Goal: Task Accomplishment & Management: Manage account settings

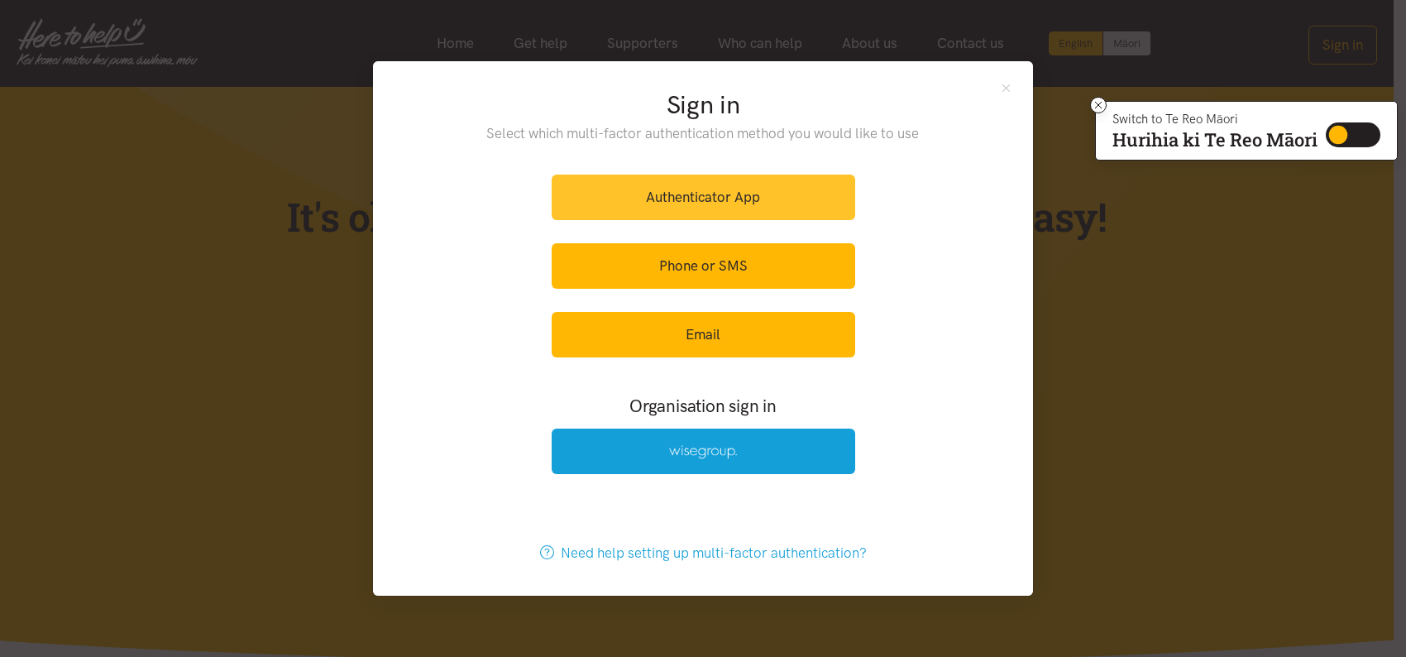
click at [732, 187] on link "Authenticator App" at bounding box center [704, 197] width 304 height 45
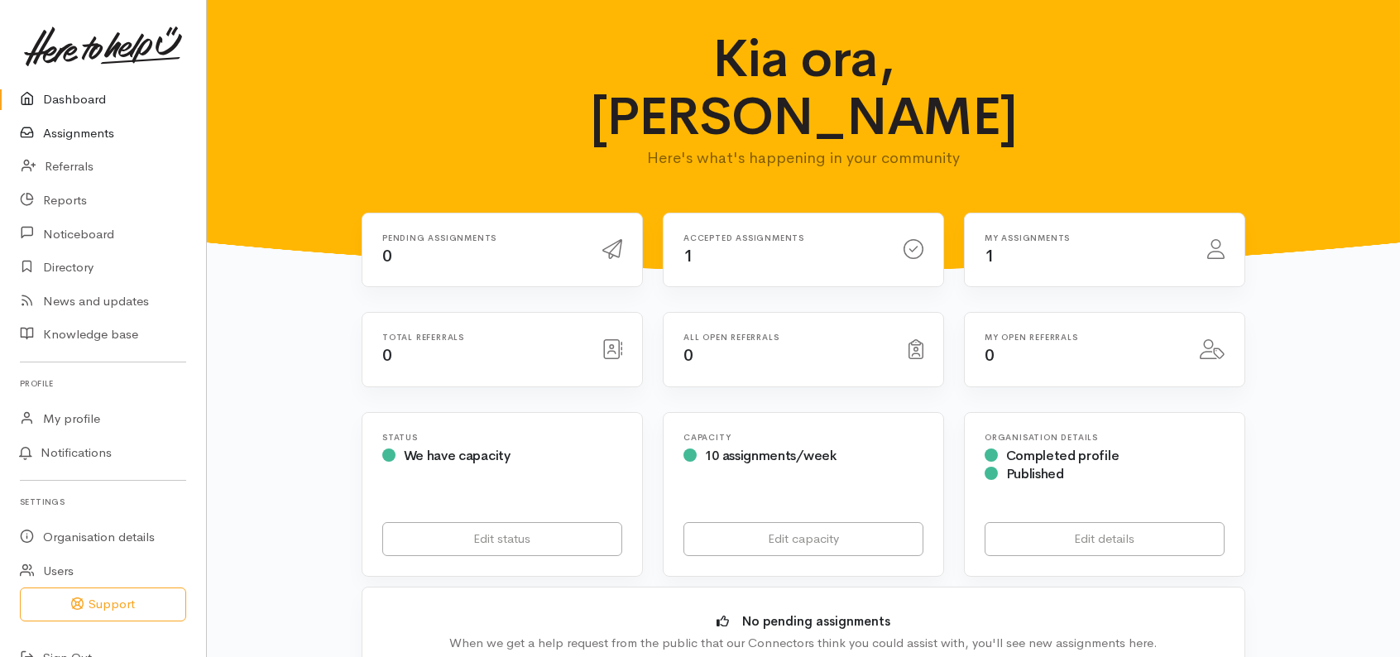
click at [69, 125] on link "Assignments" at bounding box center [103, 134] width 206 height 34
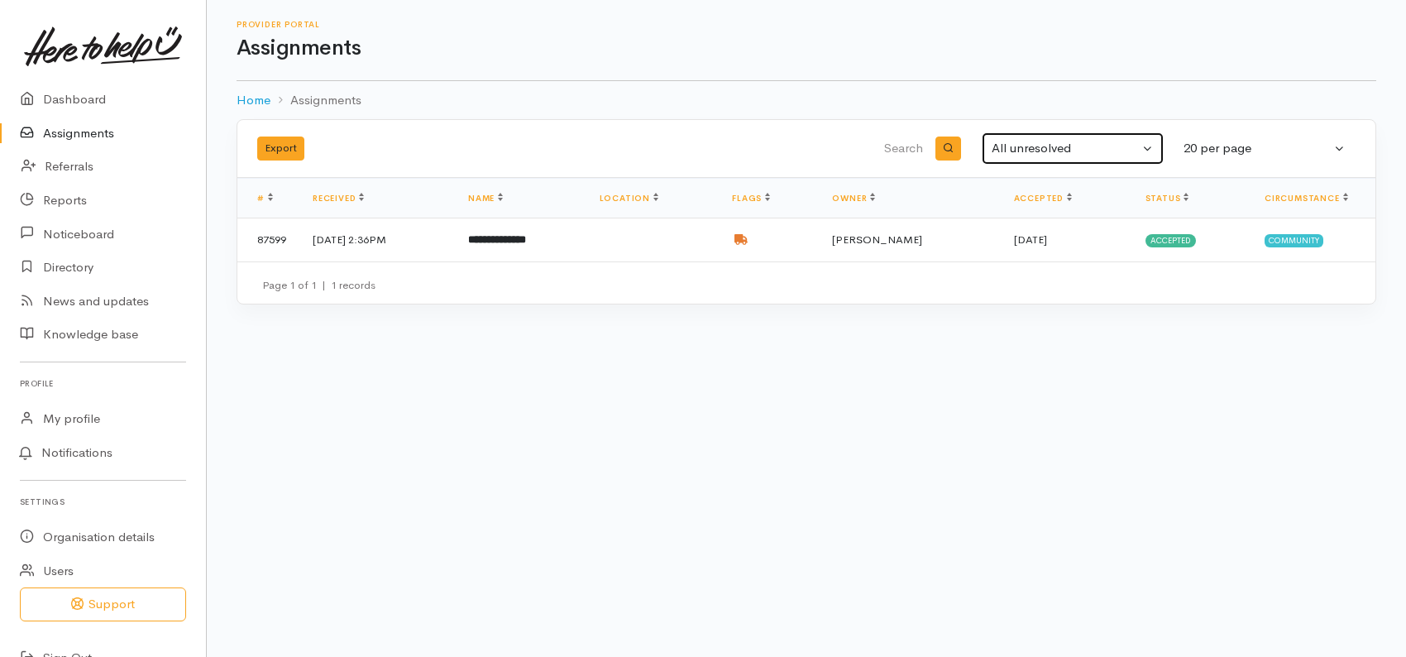
click at [1154, 141] on button "All unresolved" at bounding box center [1073, 148] width 182 height 32
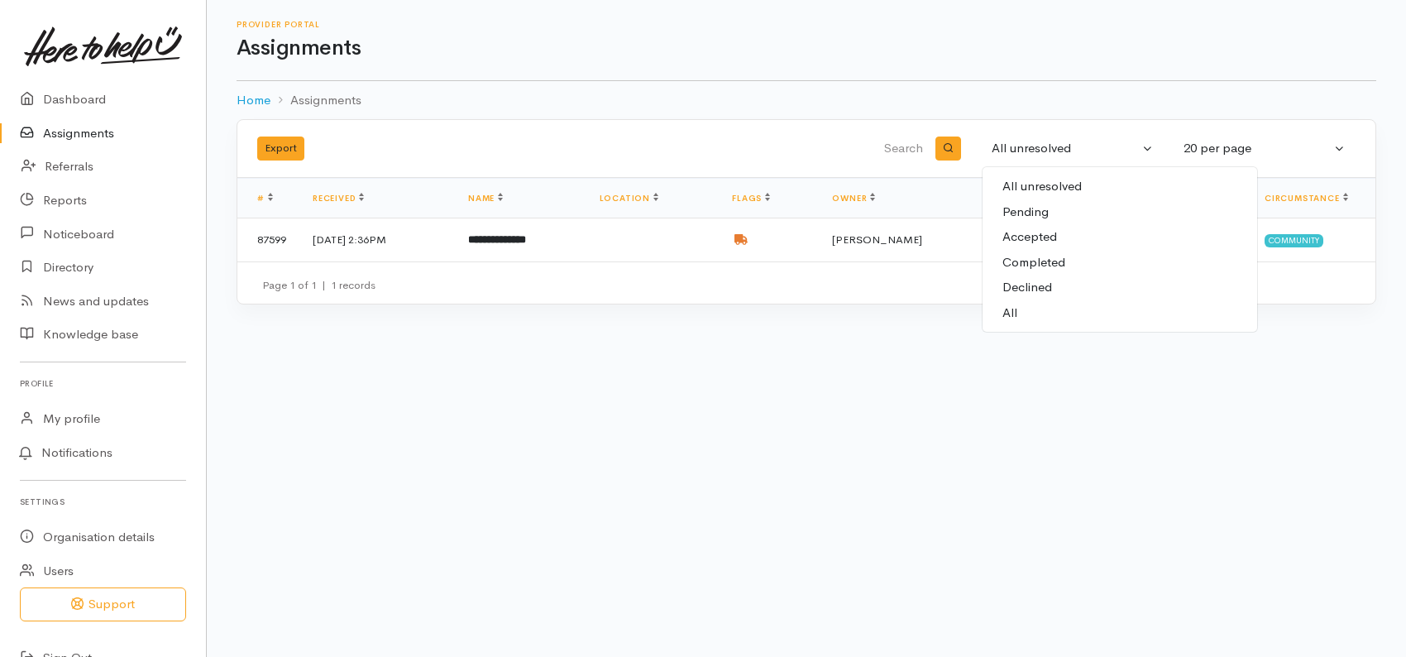
click at [1008, 309] on span "All" at bounding box center [1010, 313] width 15 height 19
select select "All"
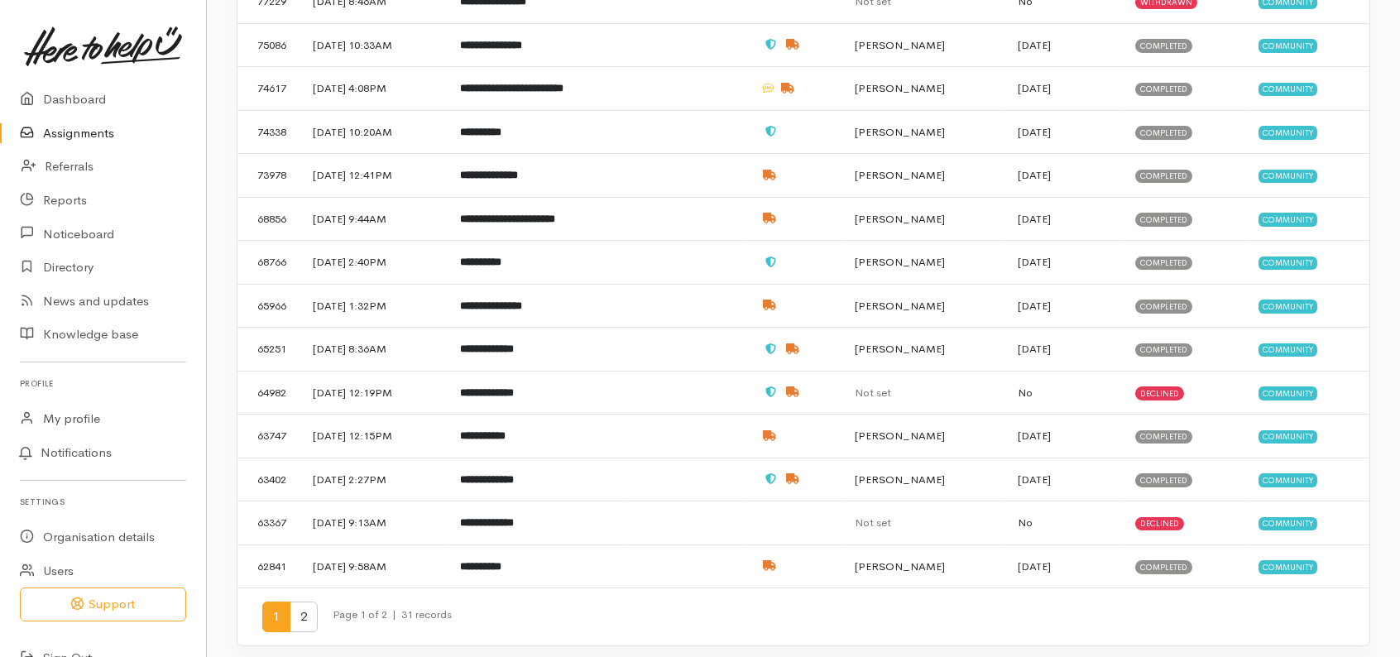
scroll to position [505, 0]
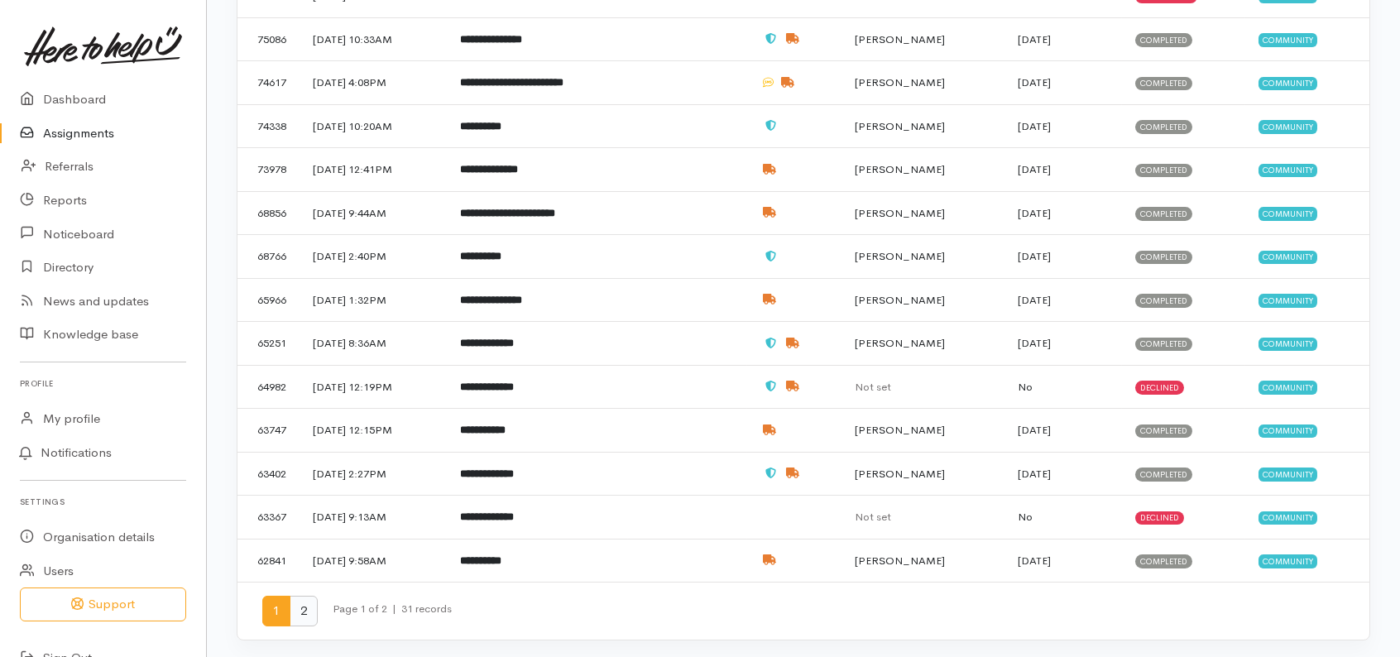
click at [305, 608] on span "2" at bounding box center [304, 611] width 28 height 31
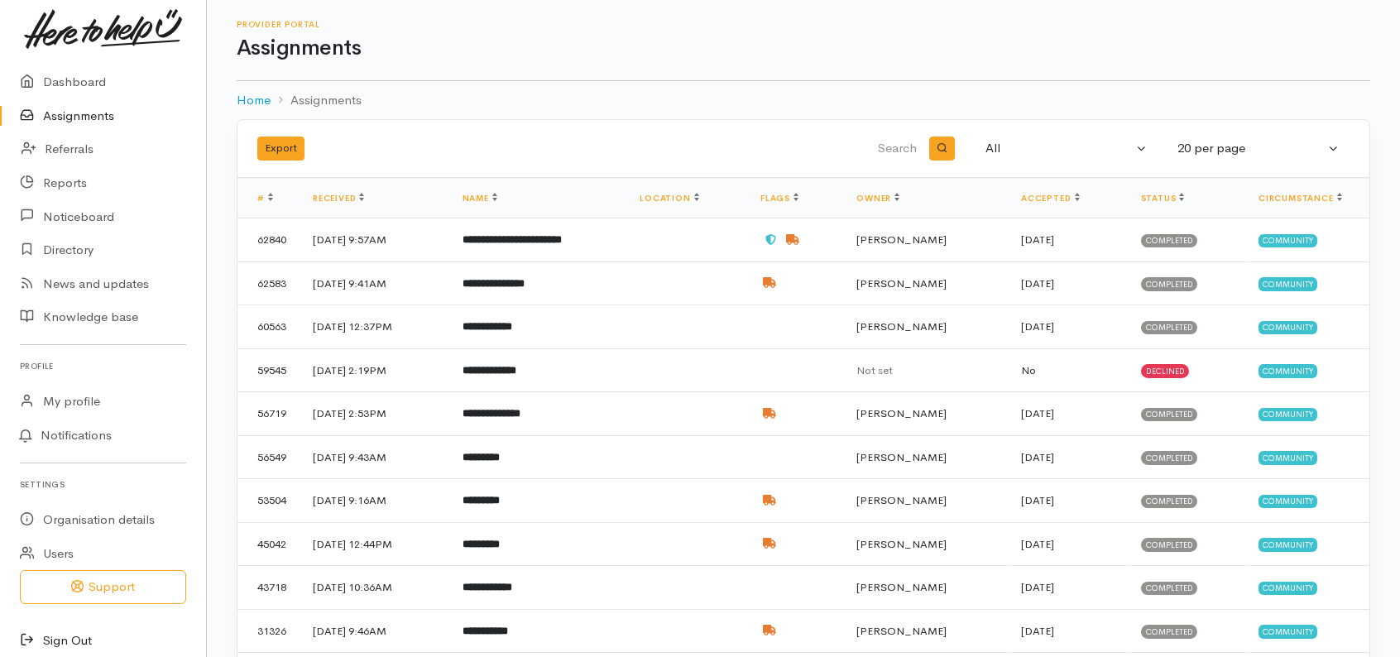
scroll to position [26, 0]
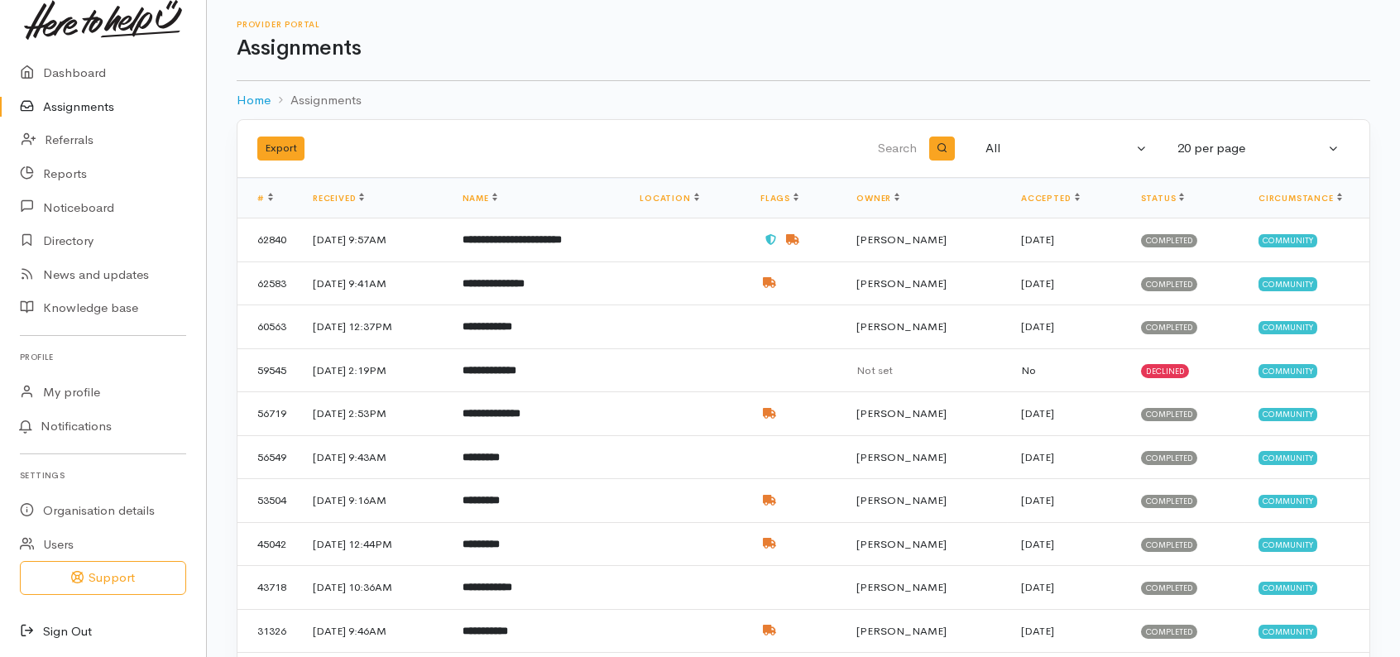
click at [71, 624] on link "Sign Out" at bounding box center [103, 632] width 206 height 34
